Goal: Transaction & Acquisition: Purchase product/service

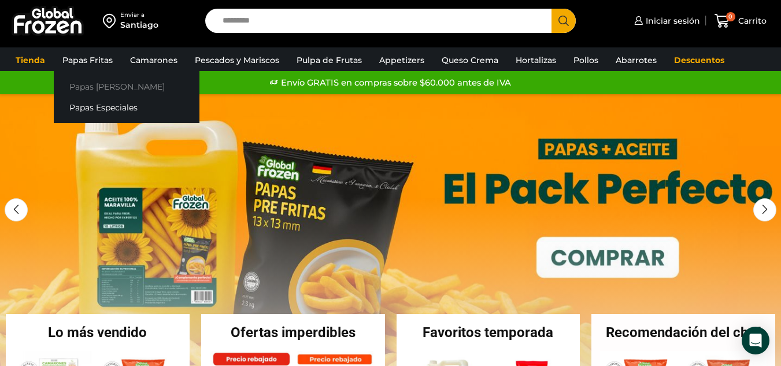
click at [104, 83] on link "Papas [PERSON_NAME]" at bounding box center [127, 86] width 146 height 21
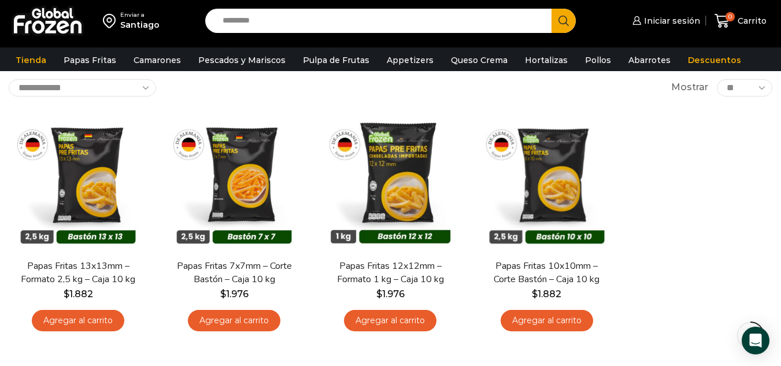
scroll to position [116, 0]
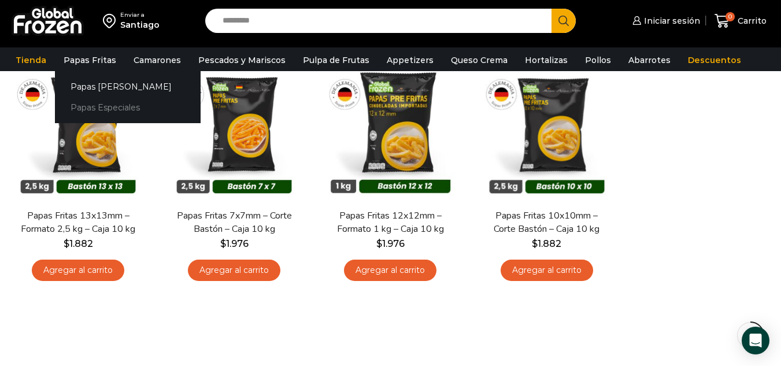
click at [105, 109] on link "Papas Especiales" at bounding box center [128, 107] width 146 height 21
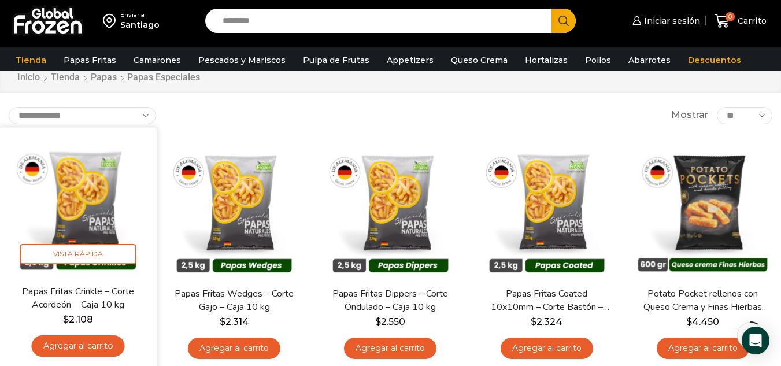
scroll to position [58, 0]
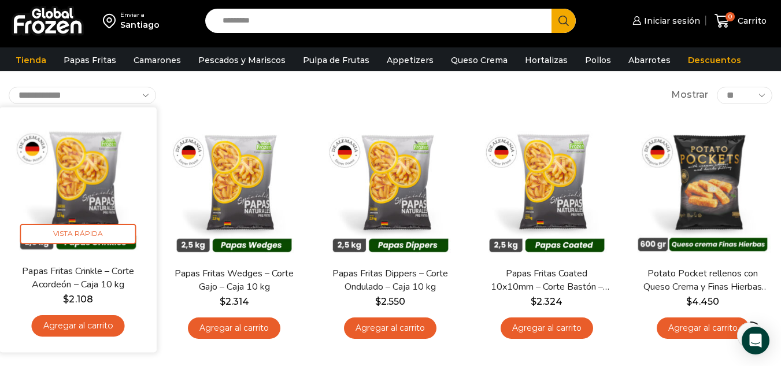
click at [90, 169] on img at bounding box center [78, 186] width 140 height 140
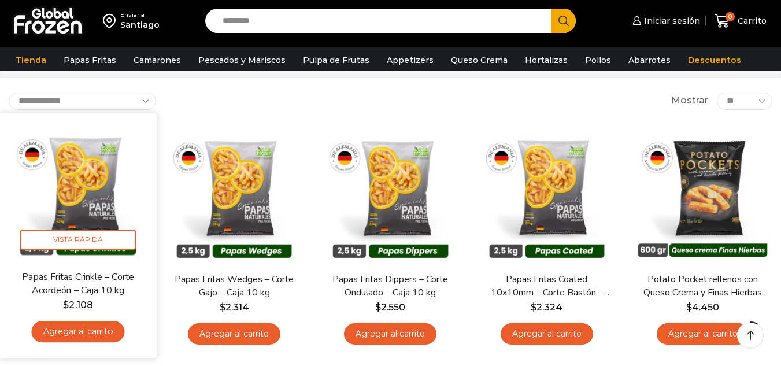
scroll to position [58, 0]
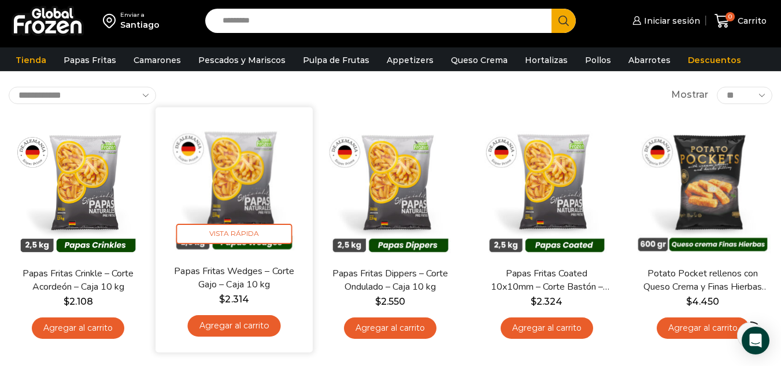
click at [224, 168] on img at bounding box center [234, 186] width 140 height 140
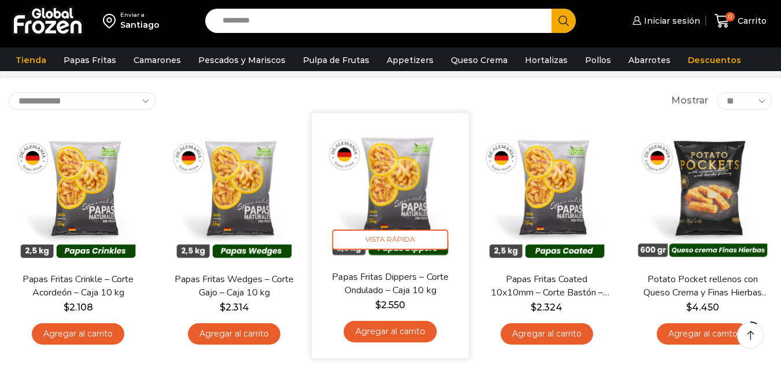
scroll to position [58, 0]
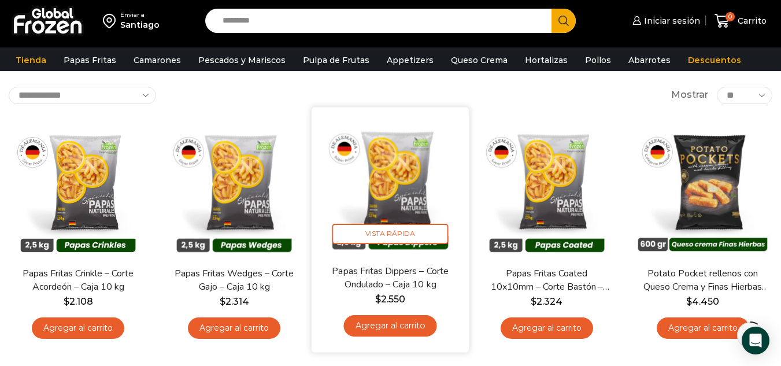
click at [387, 185] on img at bounding box center [391, 186] width 140 height 140
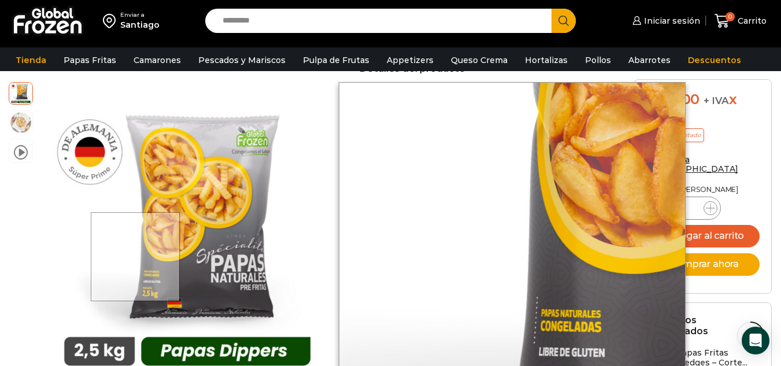
scroll to position [521, 0]
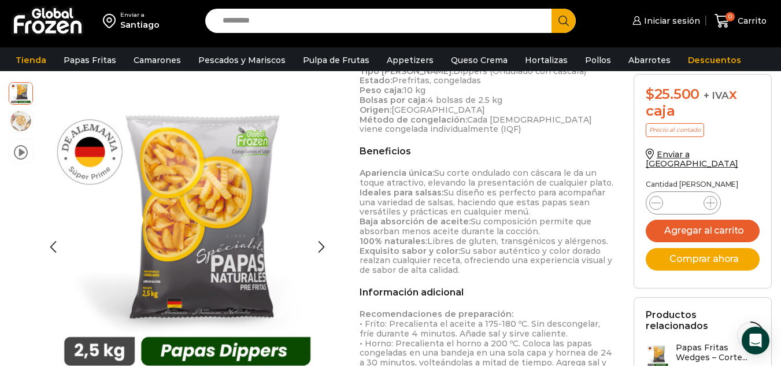
click at [32, 123] on div "video" at bounding box center [24, 247] width 30 height 330
click at [31, 123] on img at bounding box center [20, 120] width 23 height 23
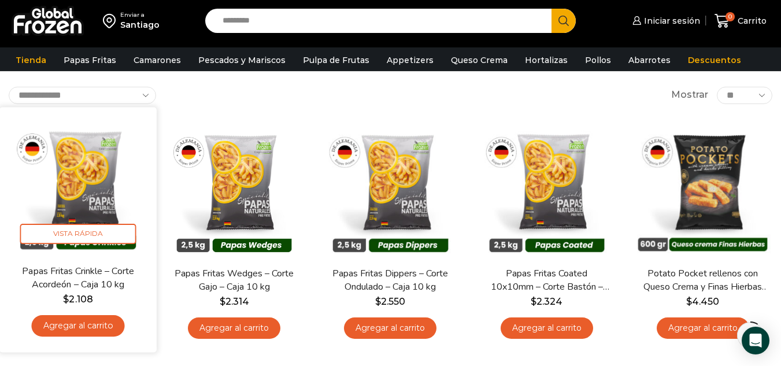
click at [73, 192] on img at bounding box center [78, 186] width 140 height 140
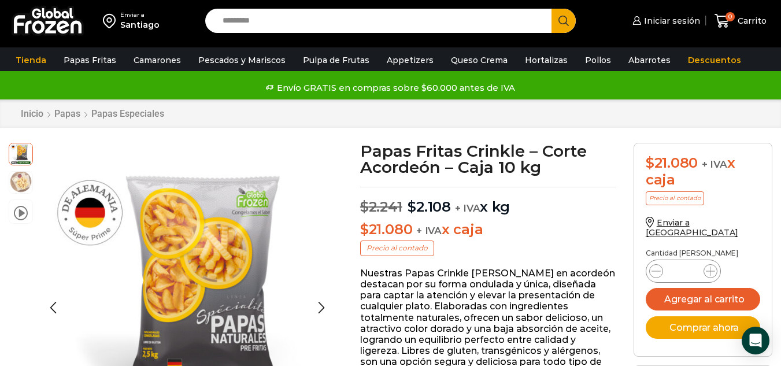
click at [14, 183] on img at bounding box center [20, 181] width 23 height 23
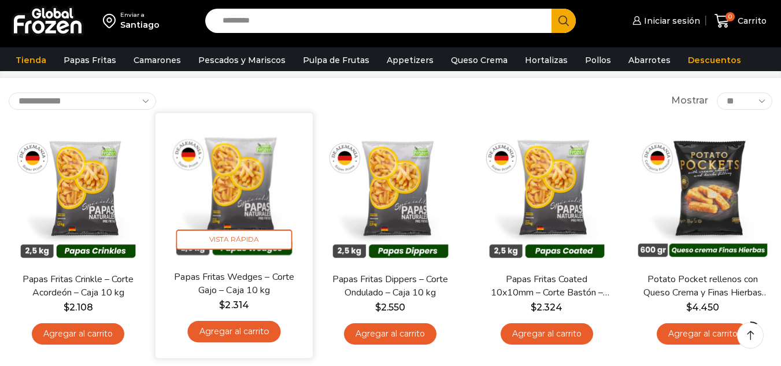
scroll to position [58, 0]
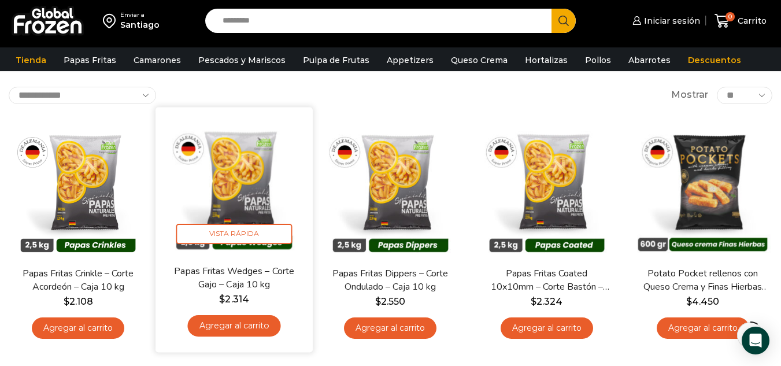
click at [253, 185] on img at bounding box center [234, 186] width 140 height 140
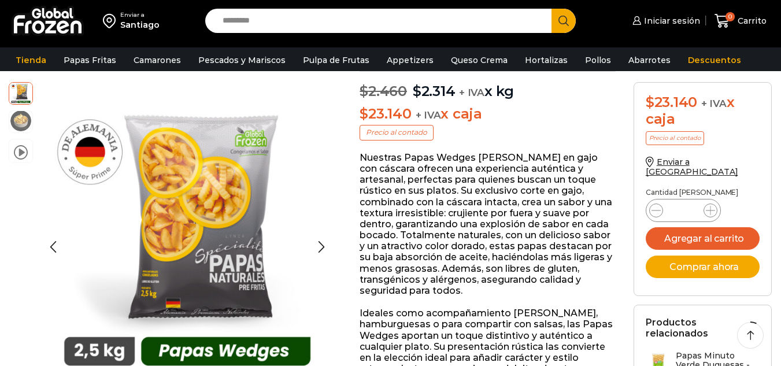
click at [24, 121] on img at bounding box center [20, 120] width 23 height 23
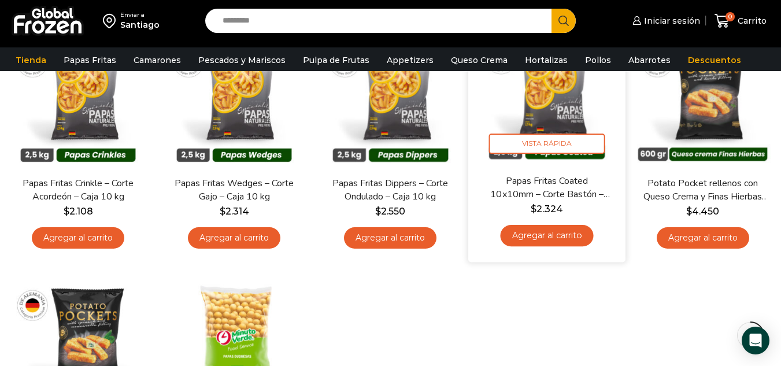
scroll to position [116, 0]
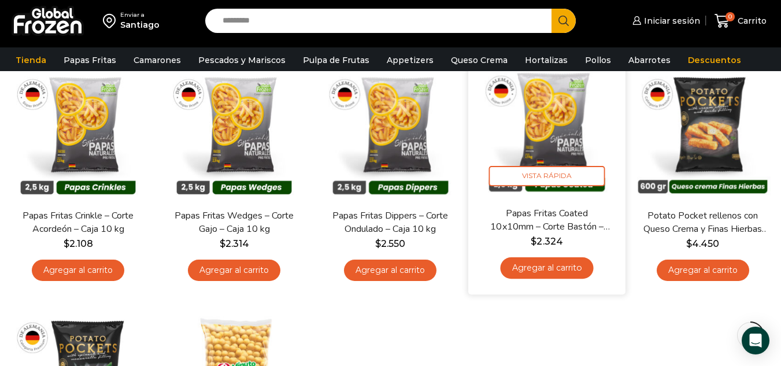
click at [533, 112] on img at bounding box center [547, 128] width 140 height 140
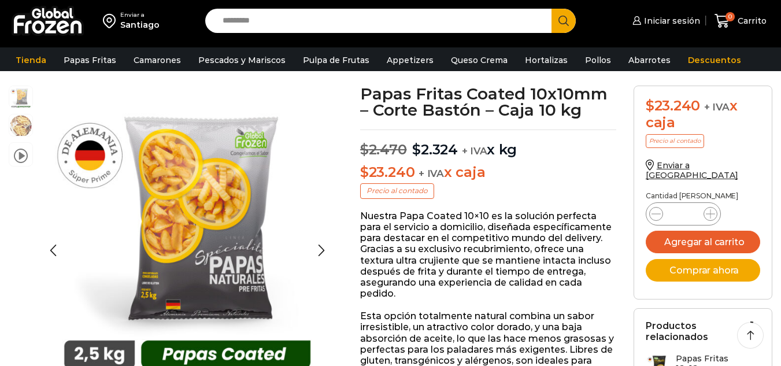
scroll to position [58, 0]
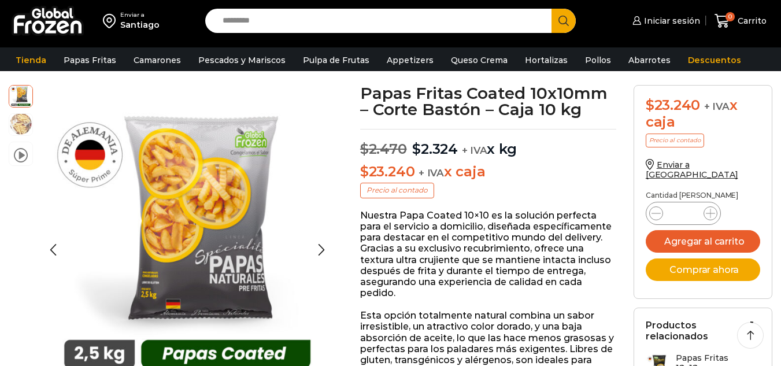
click at [17, 118] on img at bounding box center [20, 123] width 23 height 23
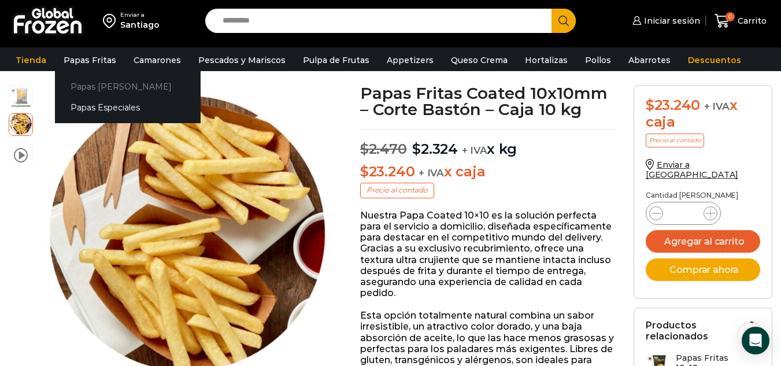
click at [86, 85] on link "Papas [PERSON_NAME]" at bounding box center [128, 86] width 146 height 21
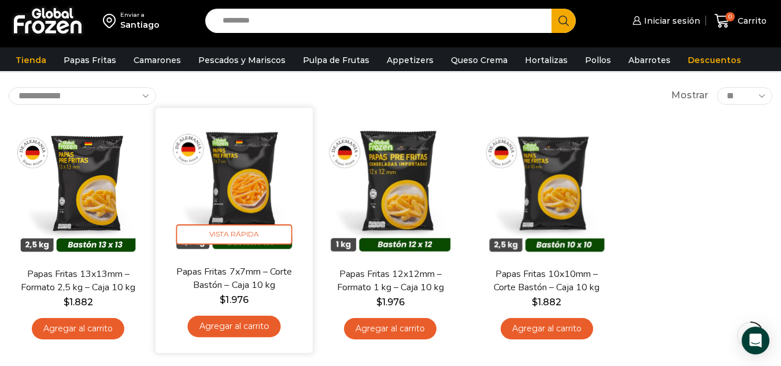
scroll to position [58, 0]
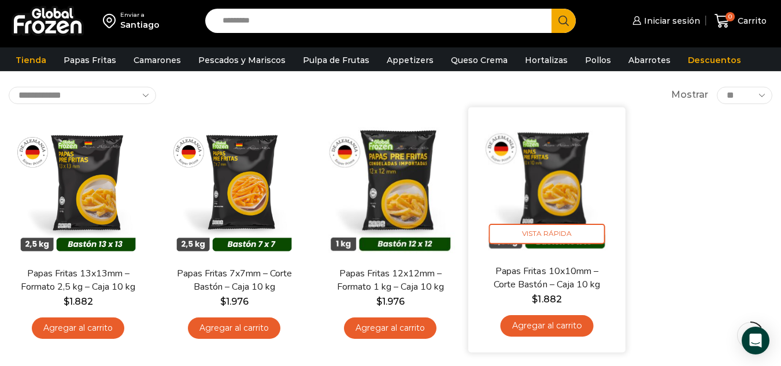
click at [543, 325] on link "Agregar al carrito" at bounding box center [546, 325] width 93 height 21
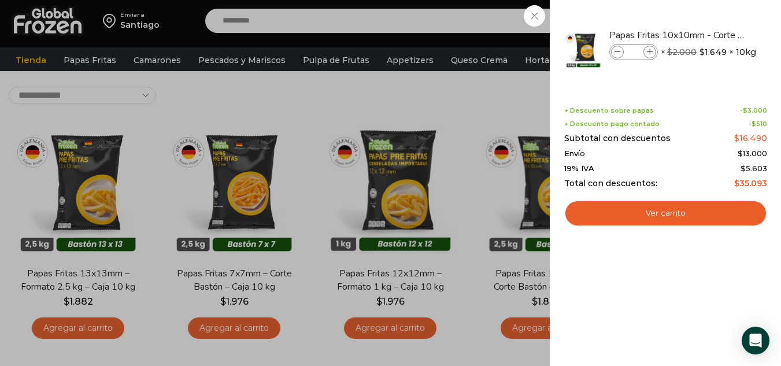
click at [711, 35] on div "1 [GEOGRAPHIC_DATA] 1 1 Shopping Cart *" at bounding box center [740, 21] width 58 height 27
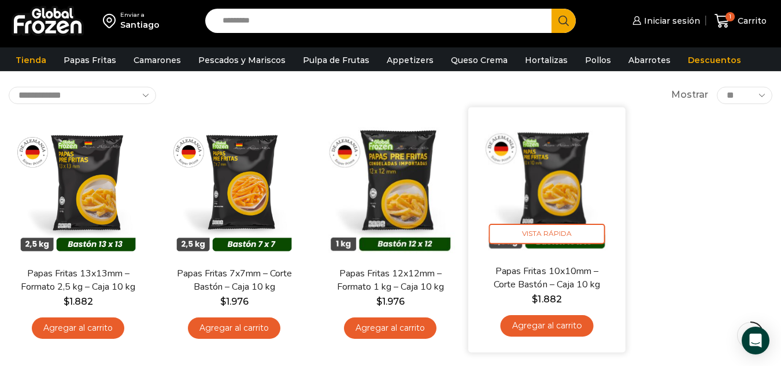
scroll to position [116, 0]
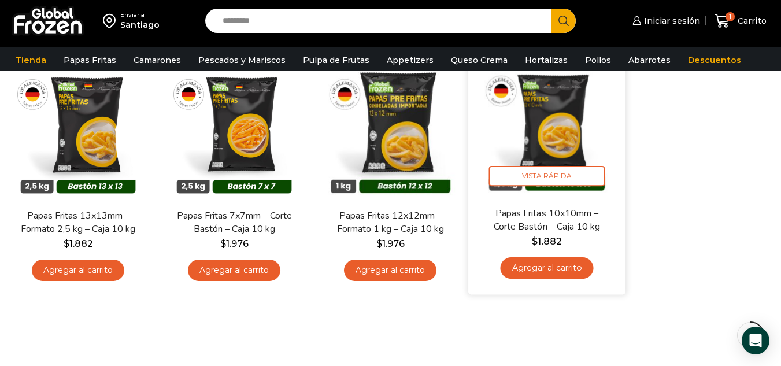
click at [548, 270] on link "Agregar al carrito" at bounding box center [546, 267] width 93 height 21
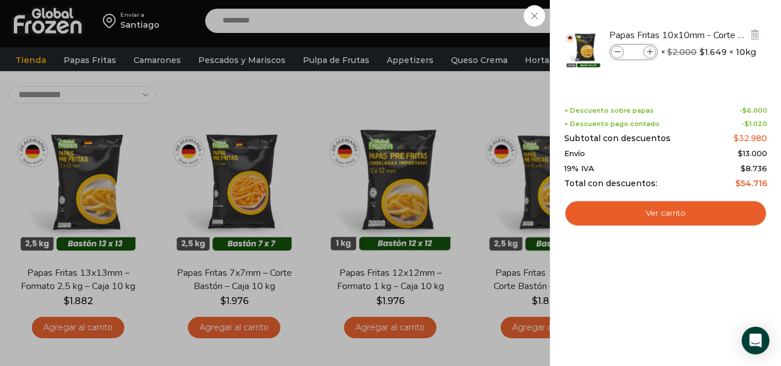
scroll to position [58, 0]
click at [653, 52] on span at bounding box center [649, 52] width 13 height 13
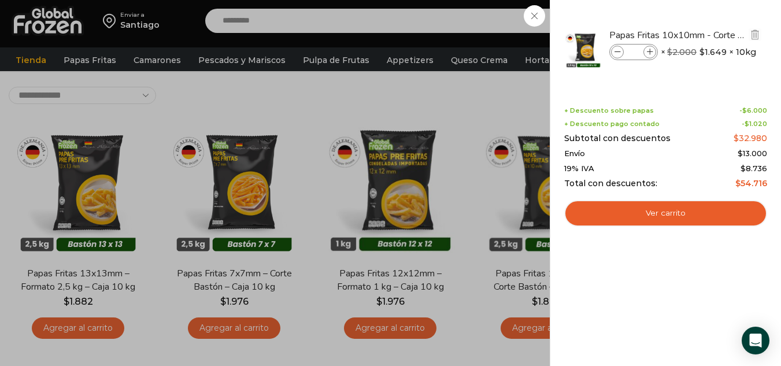
type input "*"
click at [619, 51] on icon at bounding box center [617, 52] width 6 height 6
type input "*"
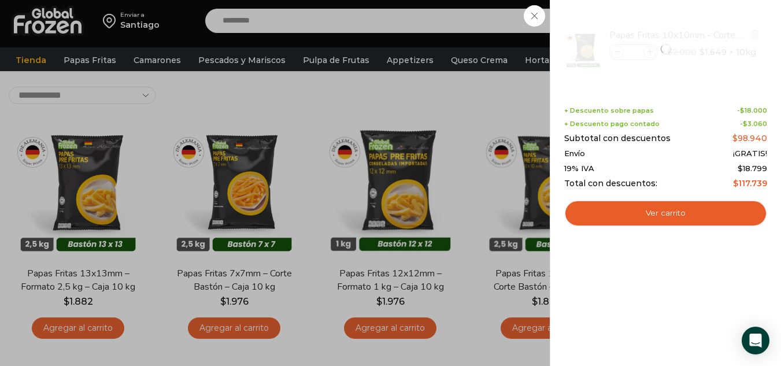
click at [620, 51] on div at bounding box center [665, 49] width 205 height 64
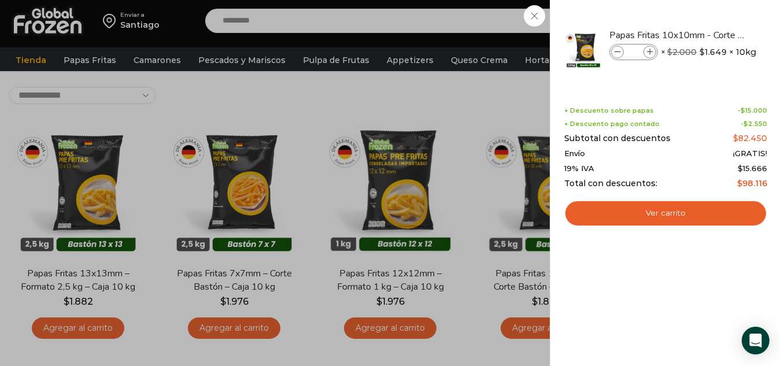
click at [620, 51] on icon at bounding box center [617, 52] width 6 height 6
type input "*"
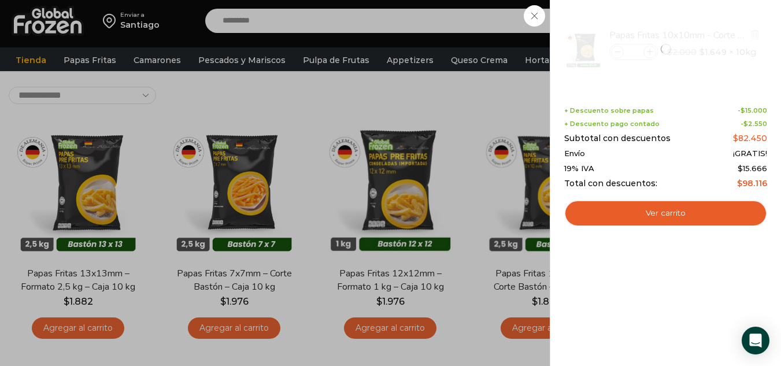
click at [616, 53] on div at bounding box center [665, 49] width 205 height 64
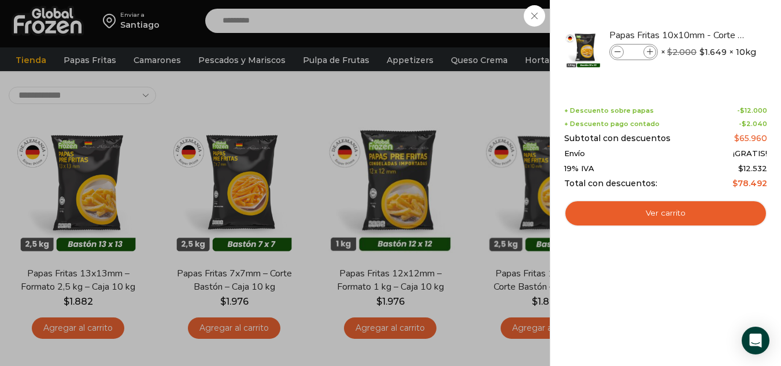
click at [616, 53] on icon at bounding box center [617, 52] width 6 height 6
type input "*"
click at [651, 53] on icon at bounding box center [650, 52] width 6 height 6
type input "*"
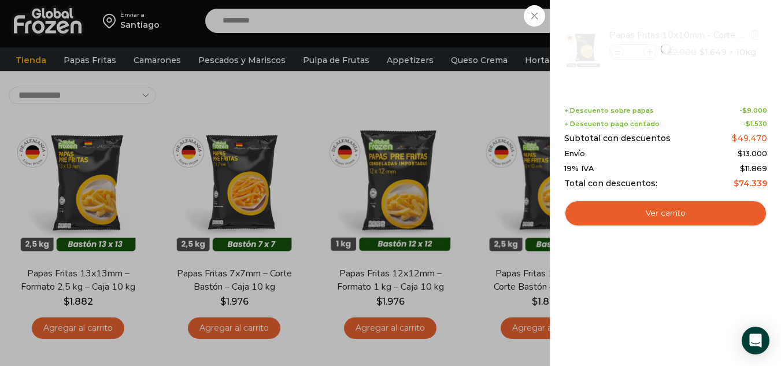
click at [651, 53] on div at bounding box center [665, 49] width 205 height 64
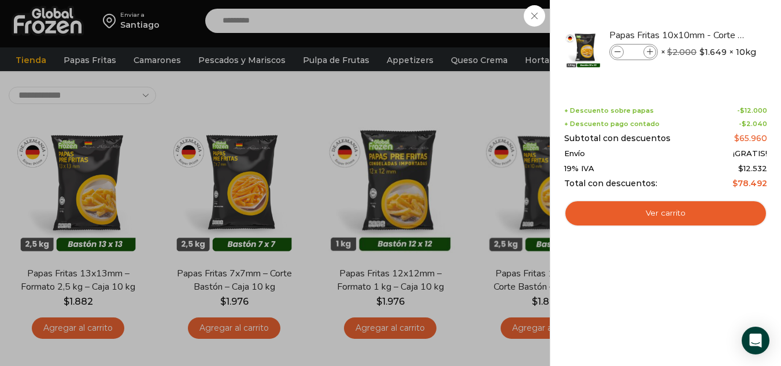
click at [651, 53] on icon at bounding box center [650, 52] width 6 height 6
type input "*"
click at [651, 53] on icon at bounding box center [650, 52] width 6 height 6
type input "*"
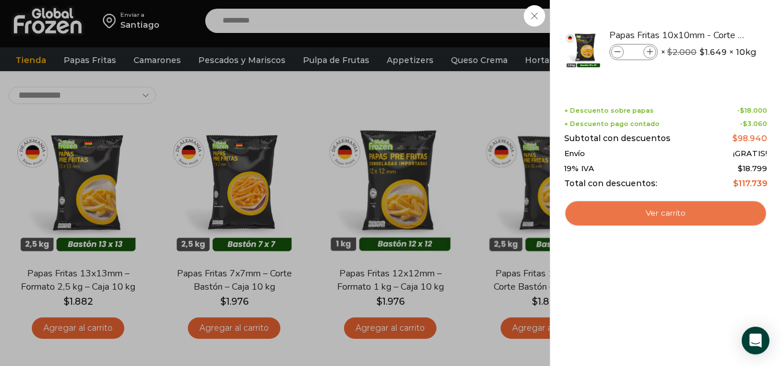
click at [636, 208] on link "Ver carrito" at bounding box center [665, 213] width 203 height 27
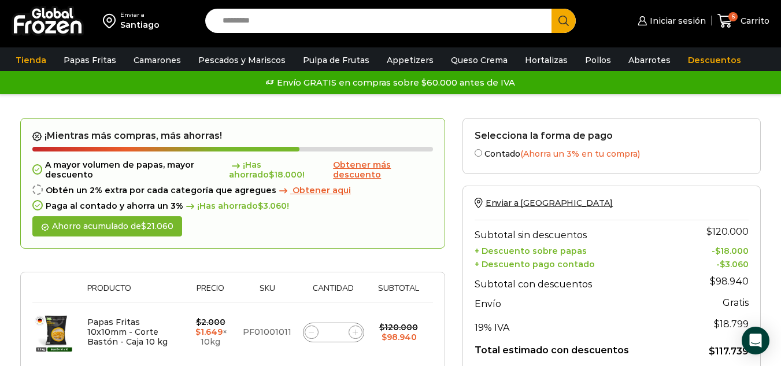
click at [244, 31] on input "Search input" at bounding box center [381, 21] width 329 height 24
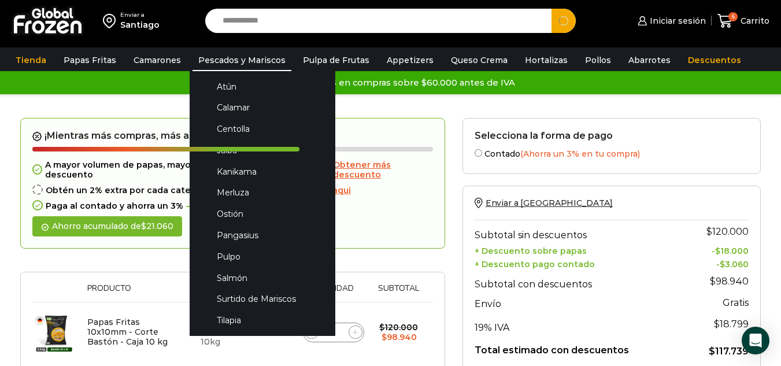
type input "**********"
click at [551, 9] on button "Search" at bounding box center [563, 21] width 24 height 24
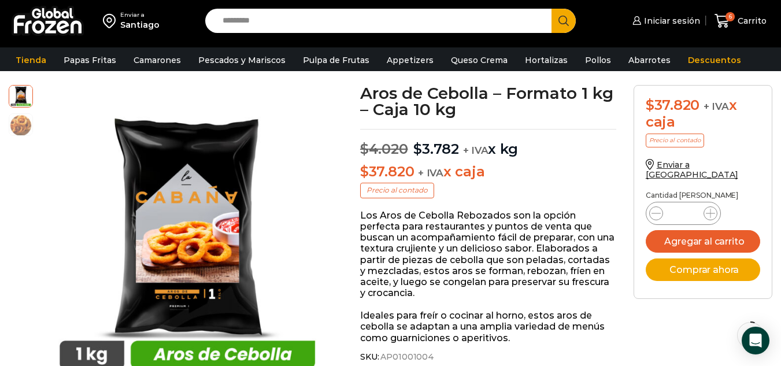
scroll to position [116, 0]
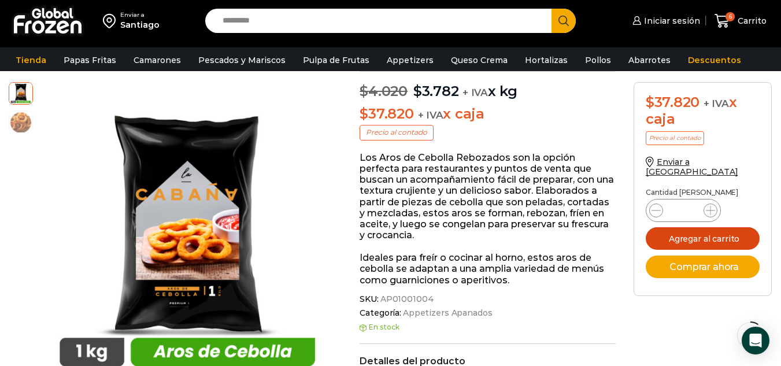
click at [681, 227] on button "Agregar al carrito" at bounding box center [702, 238] width 114 height 23
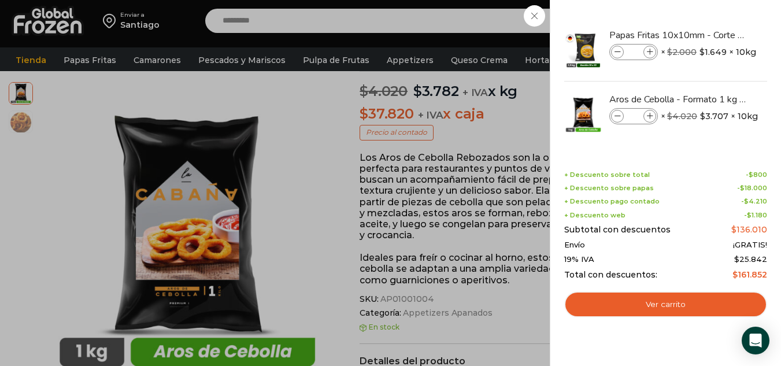
click at [711, 35] on div "7 Carrito 7 7 Shopping Cart *" at bounding box center [740, 21] width 58 height 27
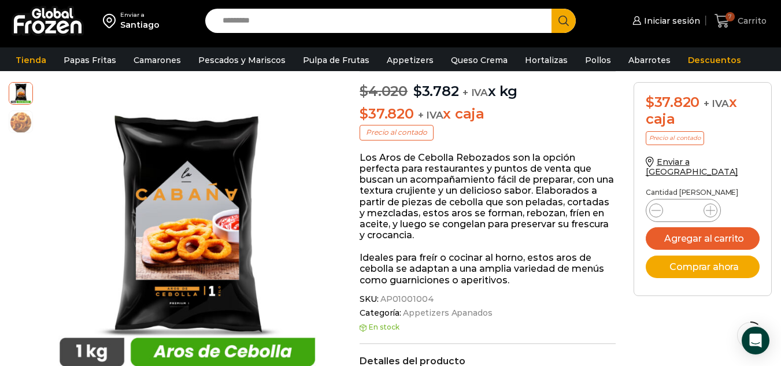
drag, startPoint x: 740, startPoint y: 17, endPoint x: 743, endPoint y: 23, distance: 5.9
click at [740, 17] on span "Carrito" at bounding box center [750, 21] width 32 height 12
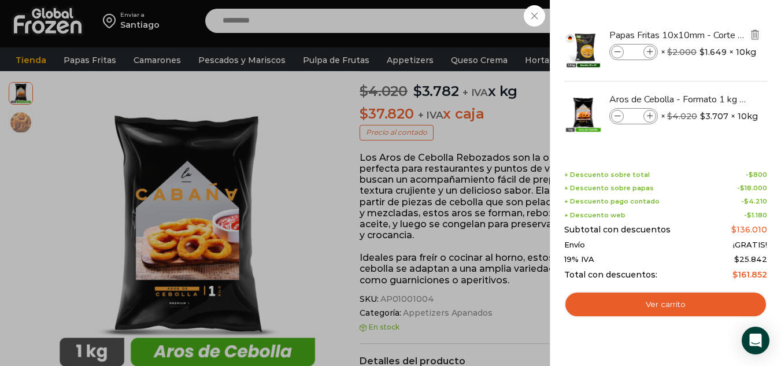
click at [758, 30] on img "Eliminar Papas Fritas 10x10mm - Corte Bastón - Caja 10 kg del carrito" at bounding box center [754, 34] width 10 height 10
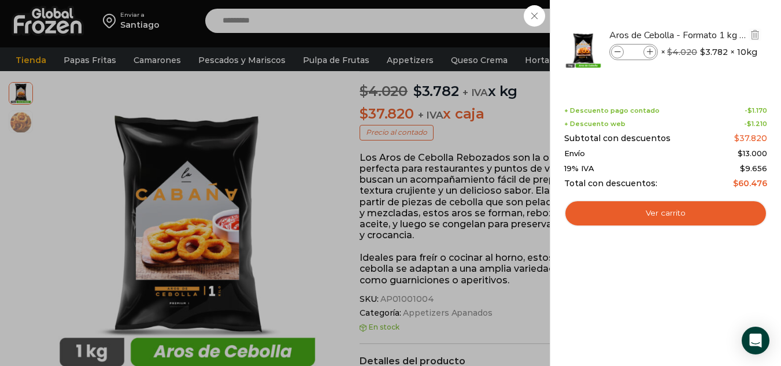
click at [652, 51] on div "Aros de Cebolla - Formato 1 kg - Caja 10 kg cantidad *" at bounding box center [633, 52] width 49 height 16
click at [651, 51] on icon at bounding box center [650, 52] width 6 height 6
type input "*"
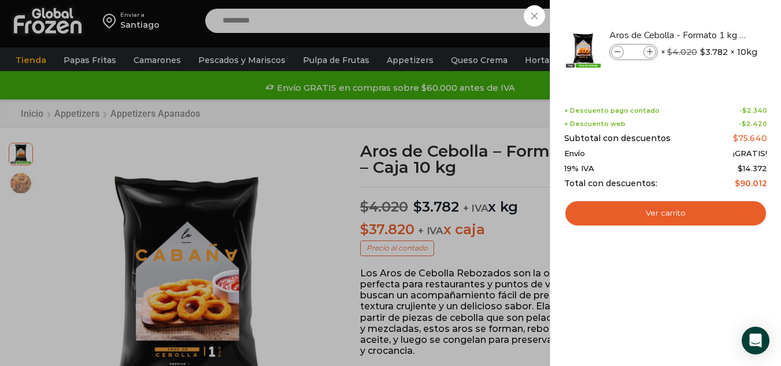
scroll to position [0, 0]
click at [620, 51] on icon at bounding box center [617, 52] width 6 height 6
type input "*"
click at [711, 35] on div "1 Carrito 1 1 Shopping Cart" at bounding box center [740, 21] width 58 height 27
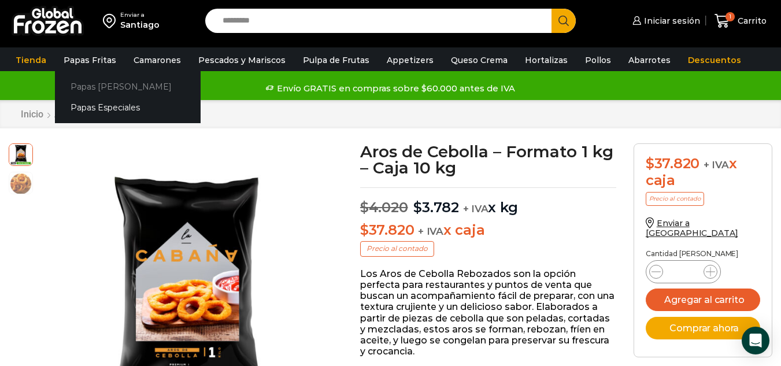
click at [105, 88] on link "Papas [PERSON_NAME]" at bounding box center [128, 86] width 146 height 21
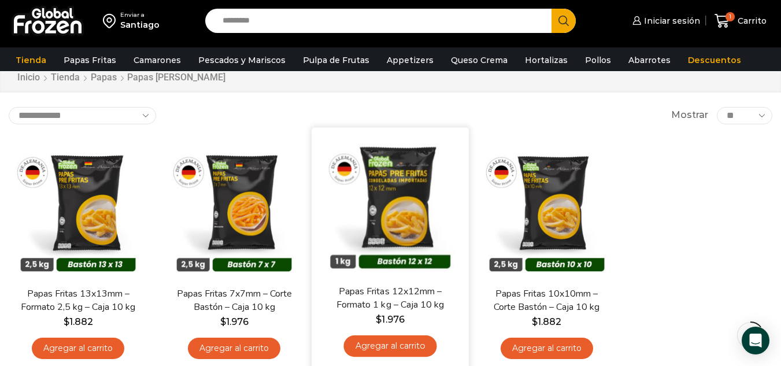
scroll to position [58, 0]
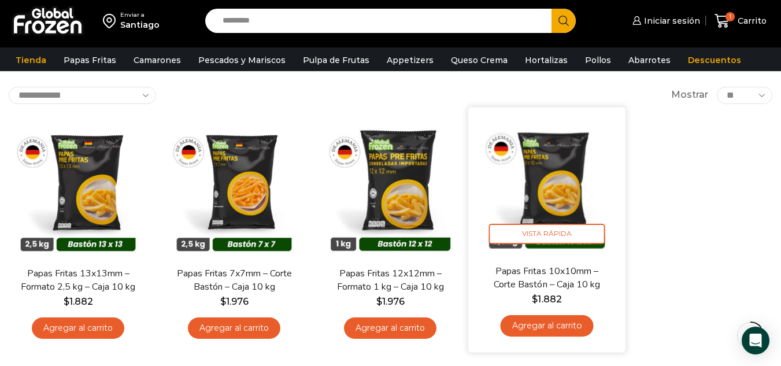
click at [533, 328] on link "Agregar al carrito" at bounding box center [546, 325] width 93 height 21
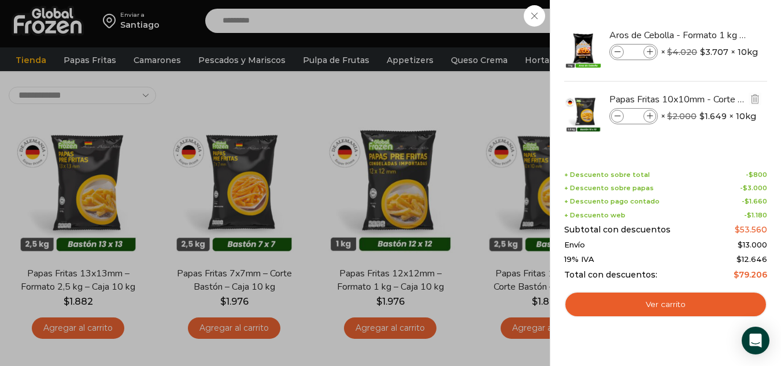
click at [652, 116] on icon at bounding box center [650, 116] width 6 height 6
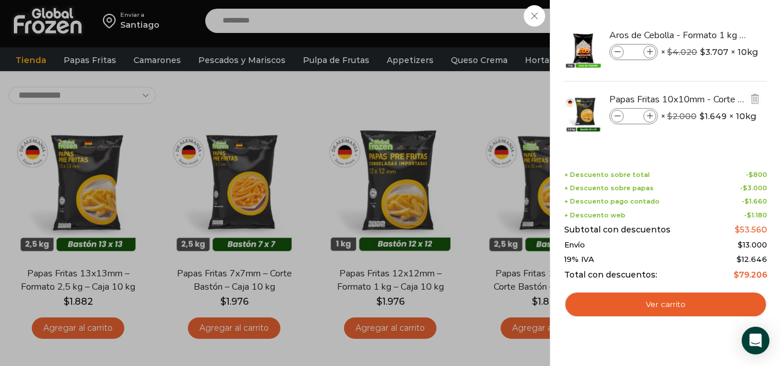
type input "*"
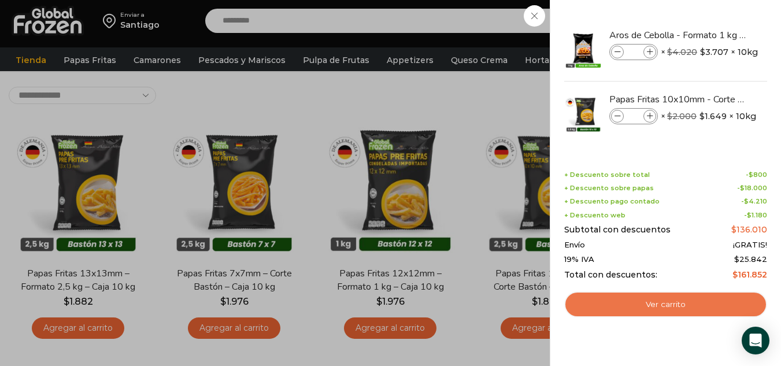
click at [621, 305] on link "Ver carrito" at bounding box center [665, 304] width 203 height 27
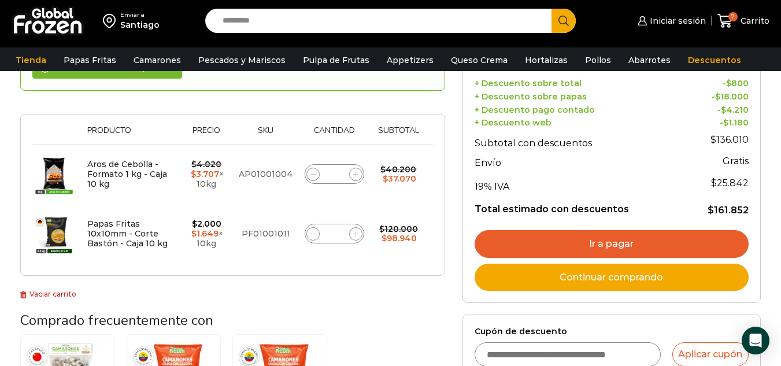
scroll to position [231, 0]
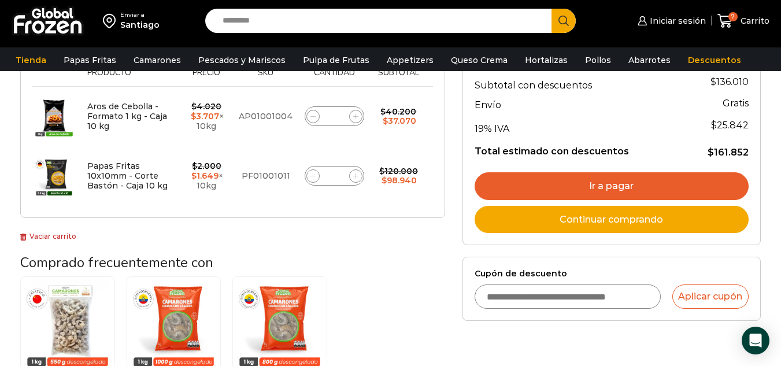
click at [559, 220] on link "Continuar comprando" at bounding box center [611, 220] width 274 height 28
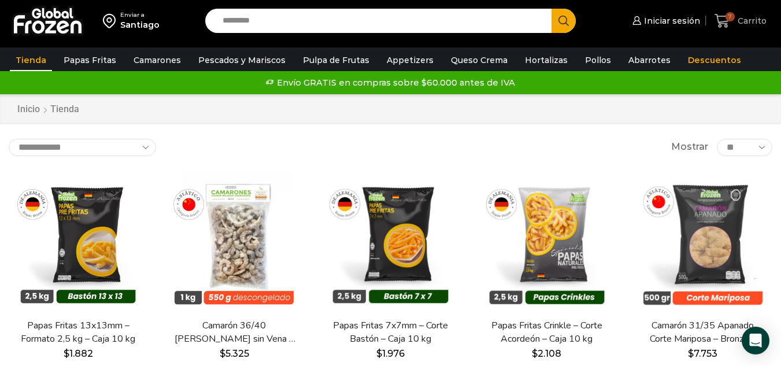
click at [749, 14] on span "7 [GEOGRAPHIC_DATA]" at bounding box center [740, 21] width 52 height 16
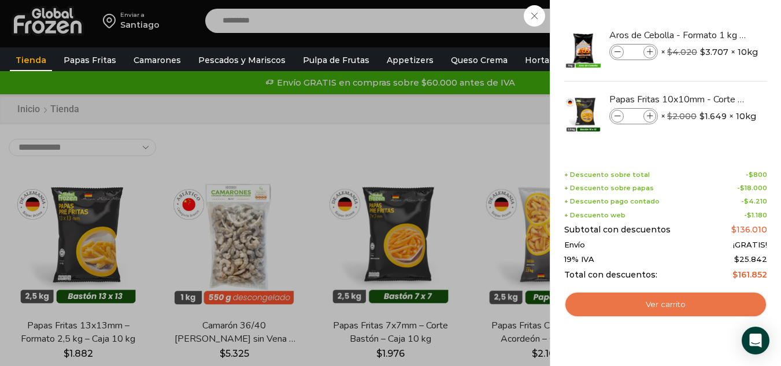
click at [655, 305] on link "Ver carrito" at bounding box center [665, 304] width 203 height 27
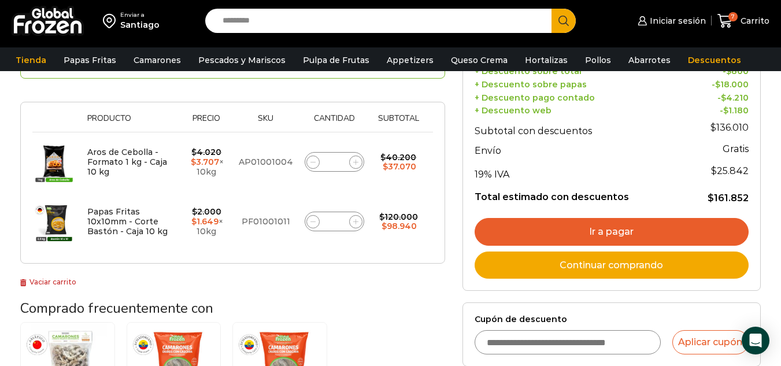
scroll to position [231, 0]
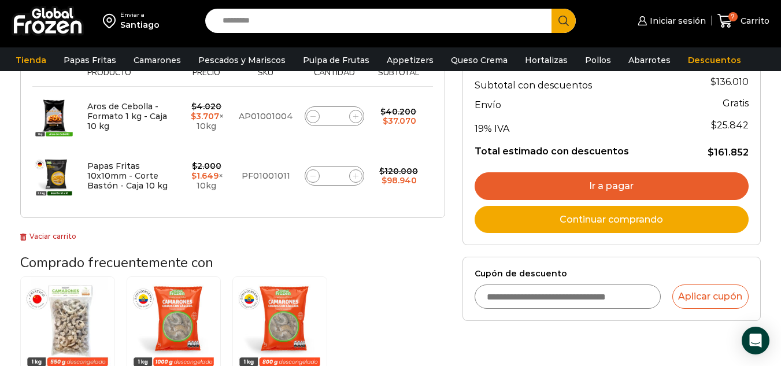
click at [584, 182] on link "Ir a pagar" at bounding box center [611, 186] width 274 height 28
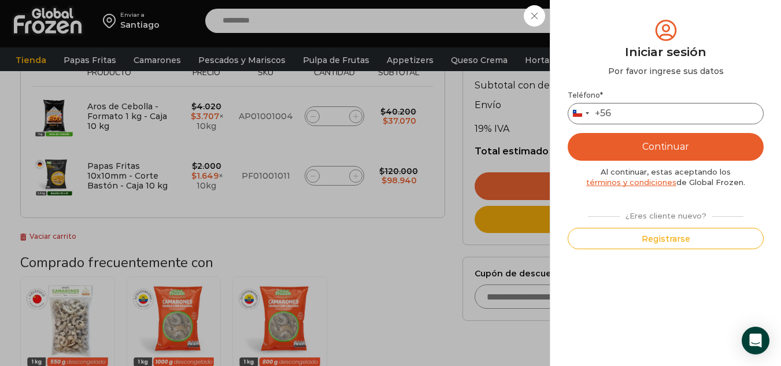
click at [622, 114] on input "Teléfono *" at bounding box center [665, 113] width 196 height 21
type input "*********"
click at [640, 143] on button "Continuar" at bounding box center [665, 147] width 196 height 28
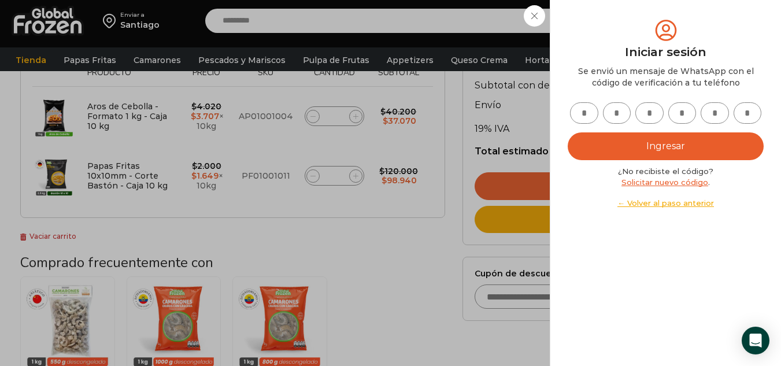
click at [586, 116] on input "text" at bounding box center [584, 112] width 28 height 21
type input "*"
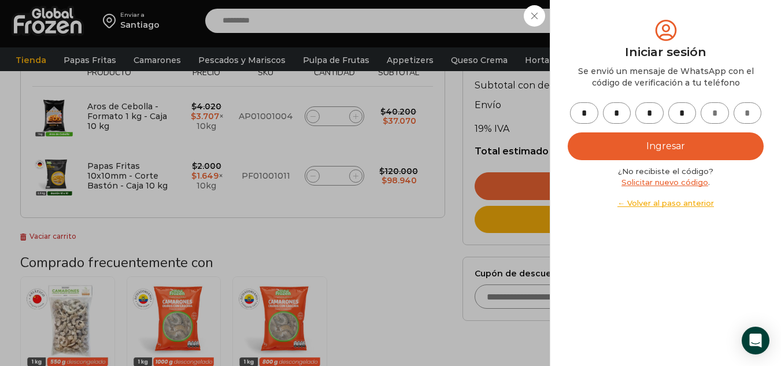
type input "*"
click at [623, 144] on button "Ingresar" at bounding box center [665, 146] width 196 height 28
click at [714, 143] on button "Ingresar" at bounding box center [665, 146] width 196 height 28
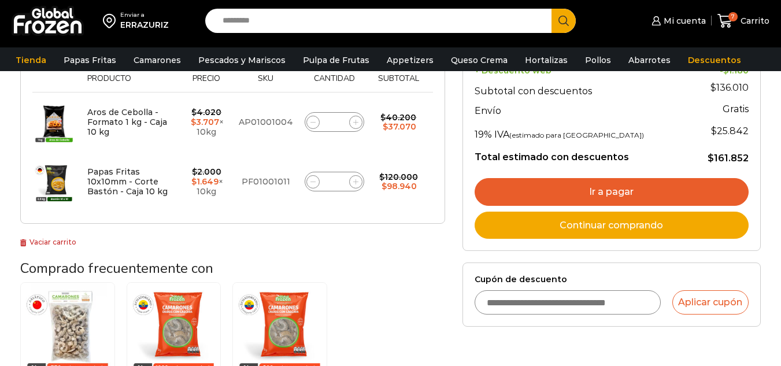
scroll to position [231, 0]
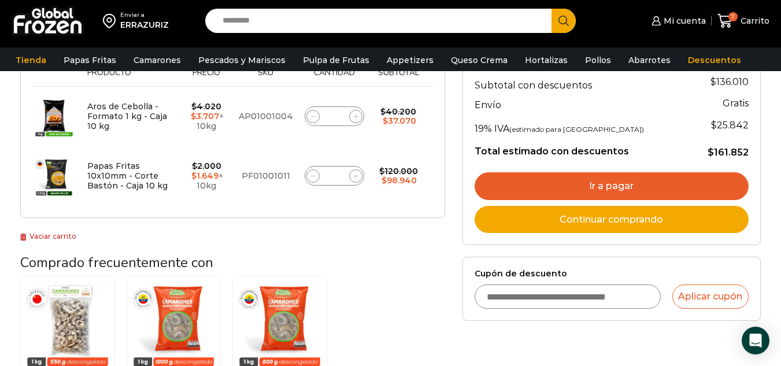
click at [582, 191] on link "Ir a pagar" at bounding box center [611, 186] width 274 height 28
click at [613, 188] on link "Ir a pagar" at bounding box center [611, 186] width 274 height 28
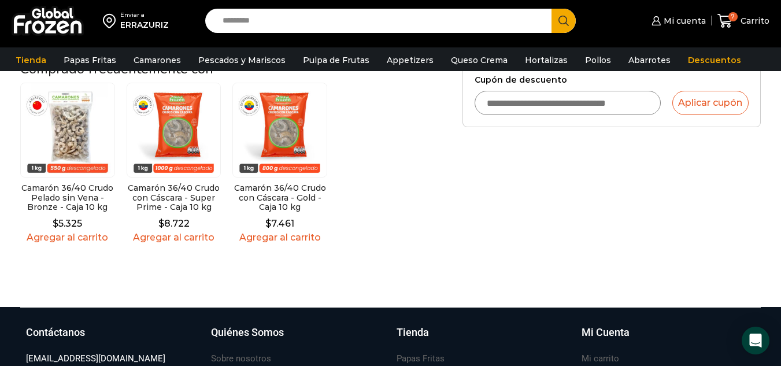
scroll to position [404, 0]
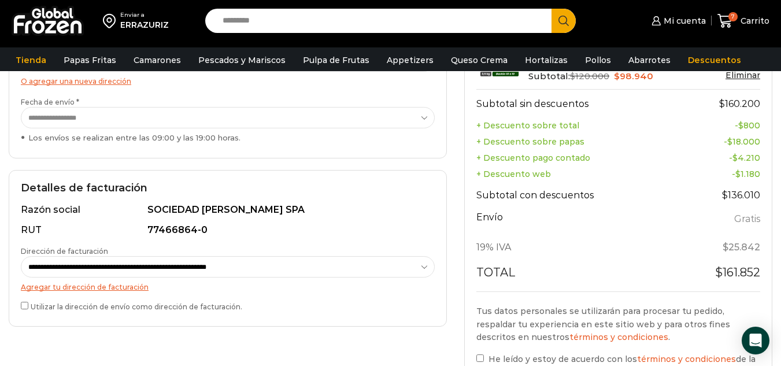
scroll to position [347, 0]
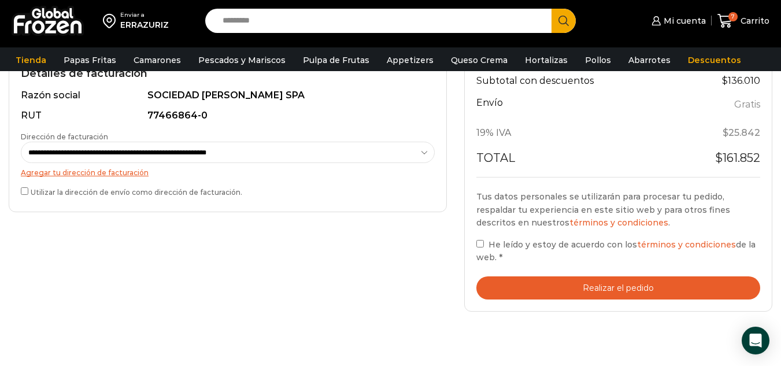
click at [607, 286] on button "Realizar el pedido" at bounding box center [618, 288] width 284 height 24
